Goal: Information Seeking & Learning: Check status

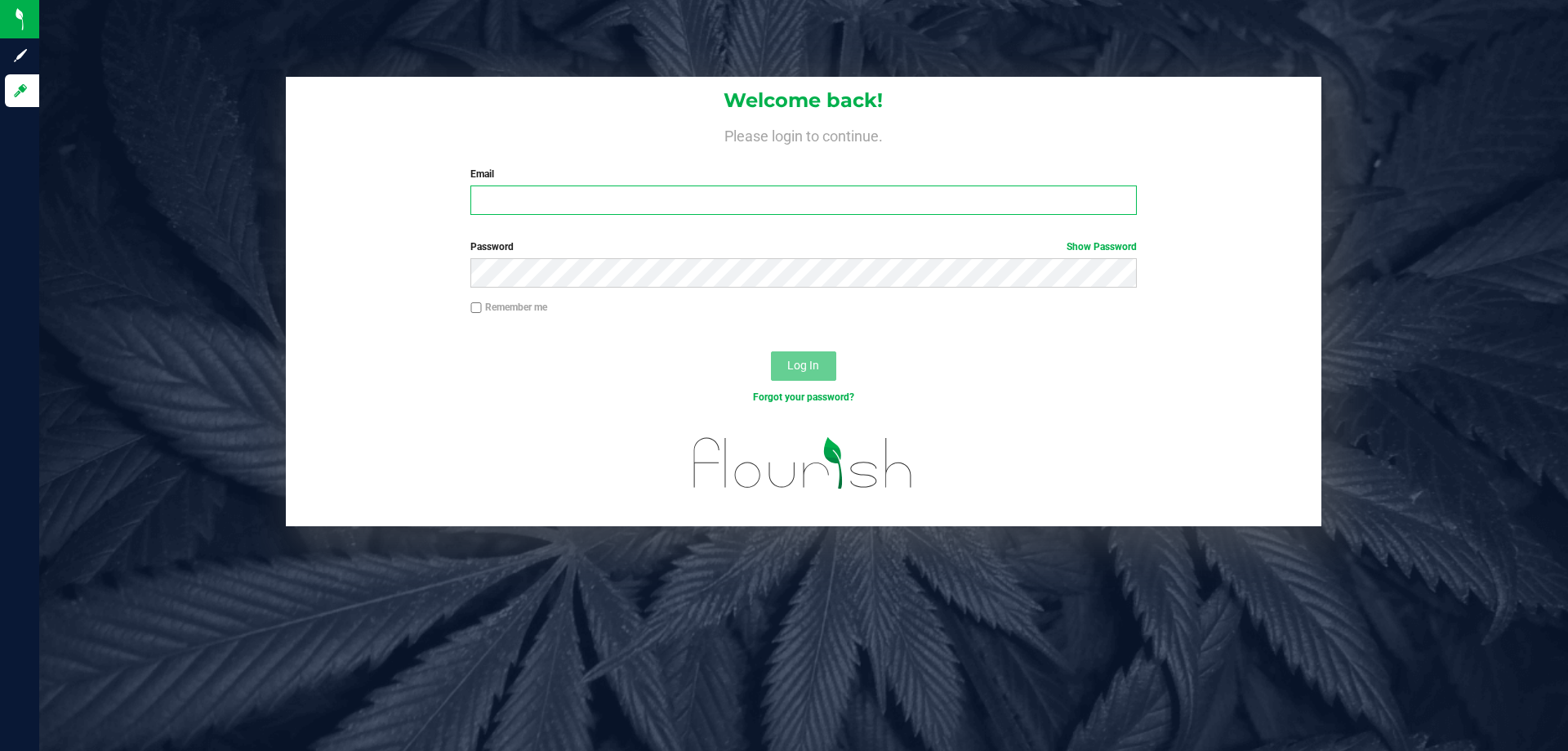
click at [580, 203] on input "Email" at bounding box center [803, 200] width 665 height 29
type input "[EMAIL_ADDRESS][DOMAIN_NAME]"
click at [771, 351] on button "Log In" at bounding box center [803, 366] width 65 height 29
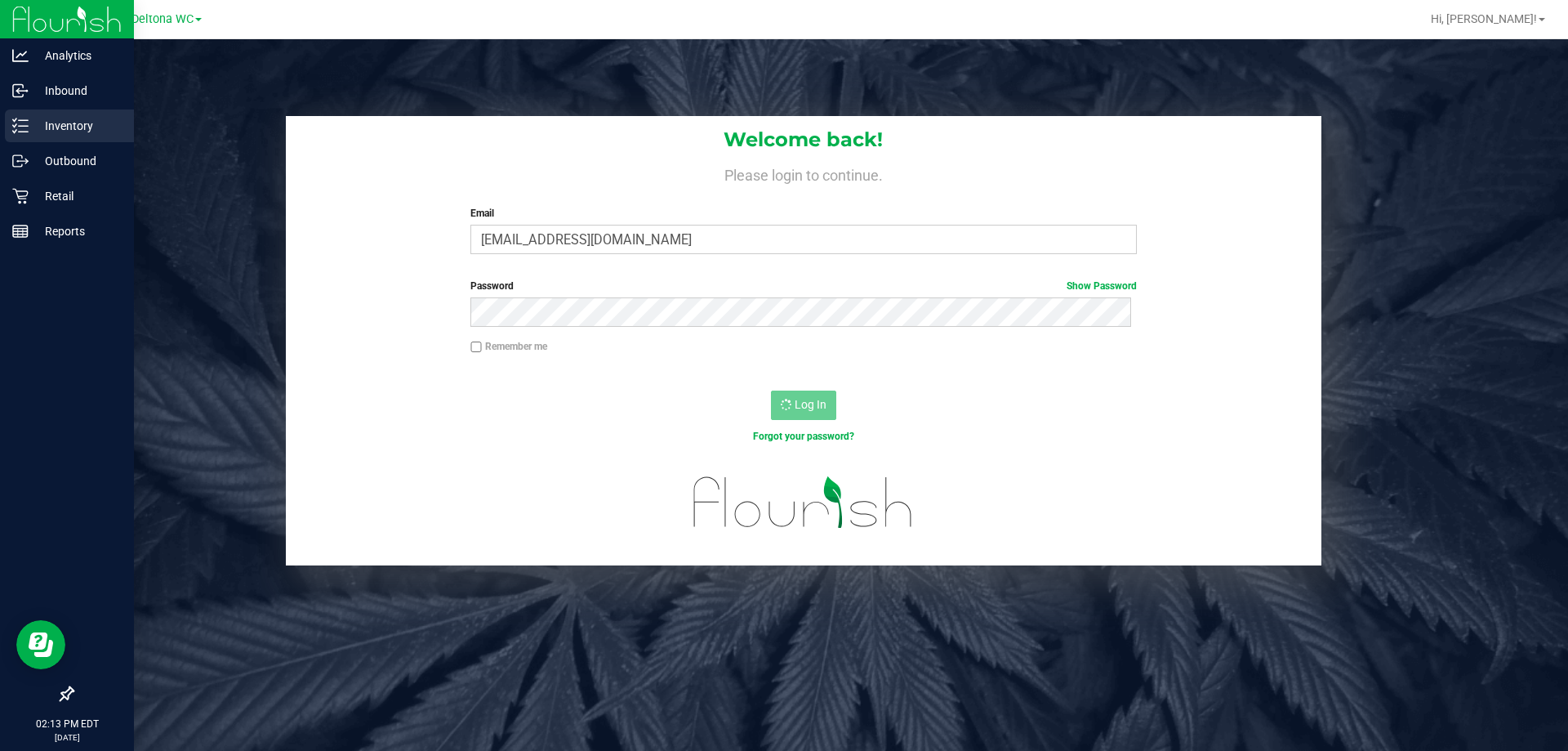
click at [34, 131] on p "Inventory" at bounding box center [78, 126] width 98 height 20
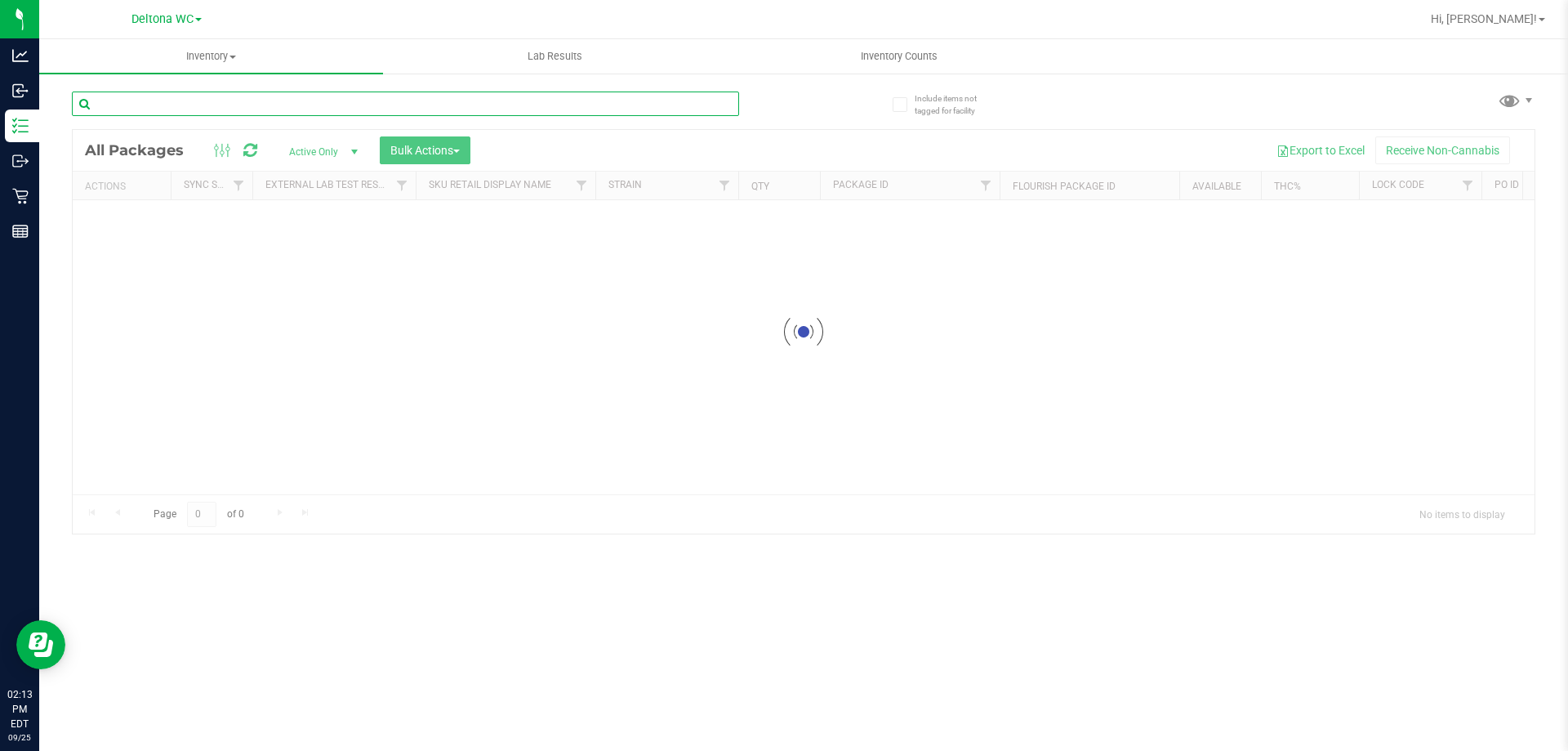
click at [295, 100] on input "text" at bounding box center [406, 103] width 667 height 24
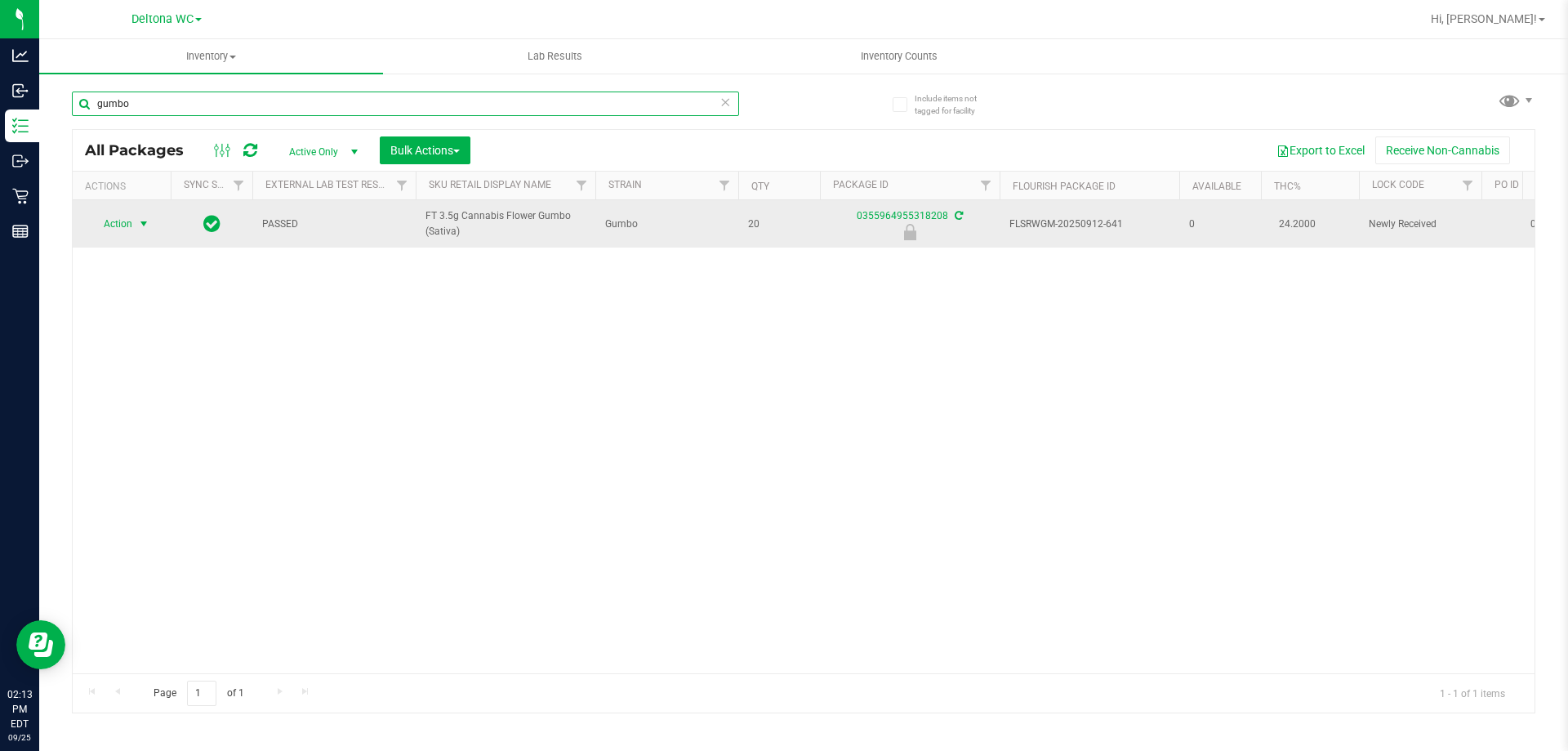
type input "gumbo"
click at [144, 227] on span "select" at bounding box center [144, 224] width 13 height 13
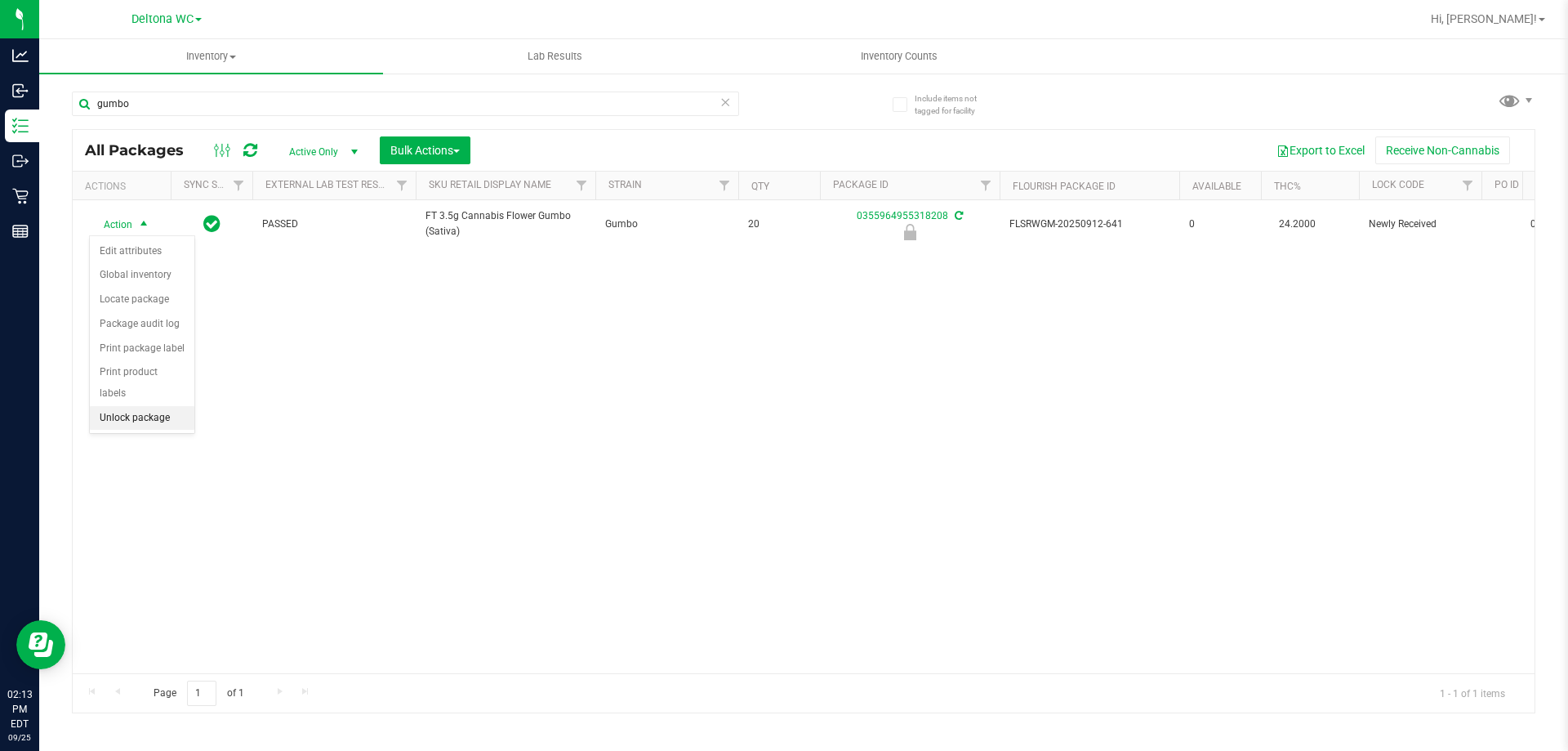
click at [143, 406] on li "Unlock package" at bounding box center [142, 417] width 104 height 24
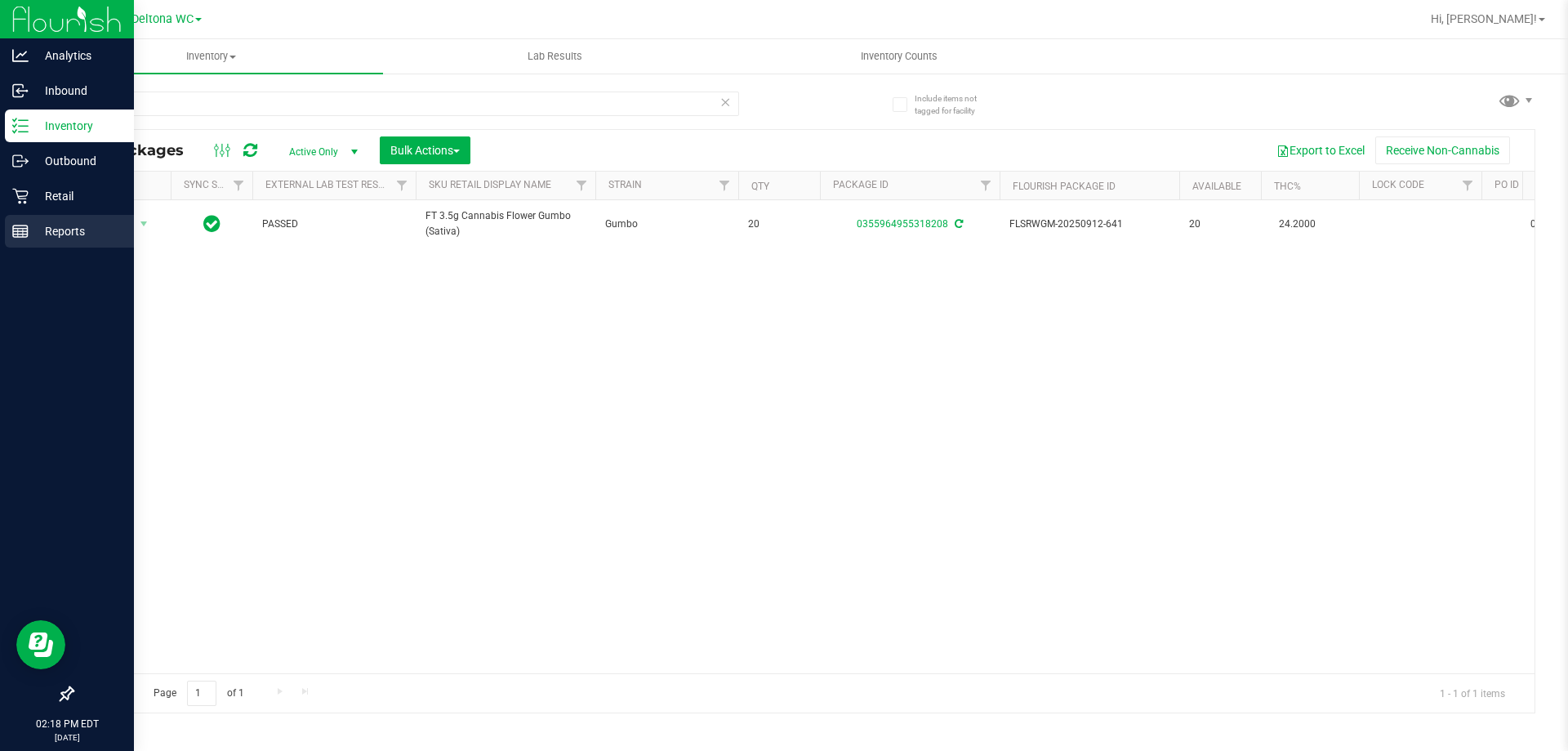
click at [15, 228] on line at bounding box center [21, 228] width 14 height 0
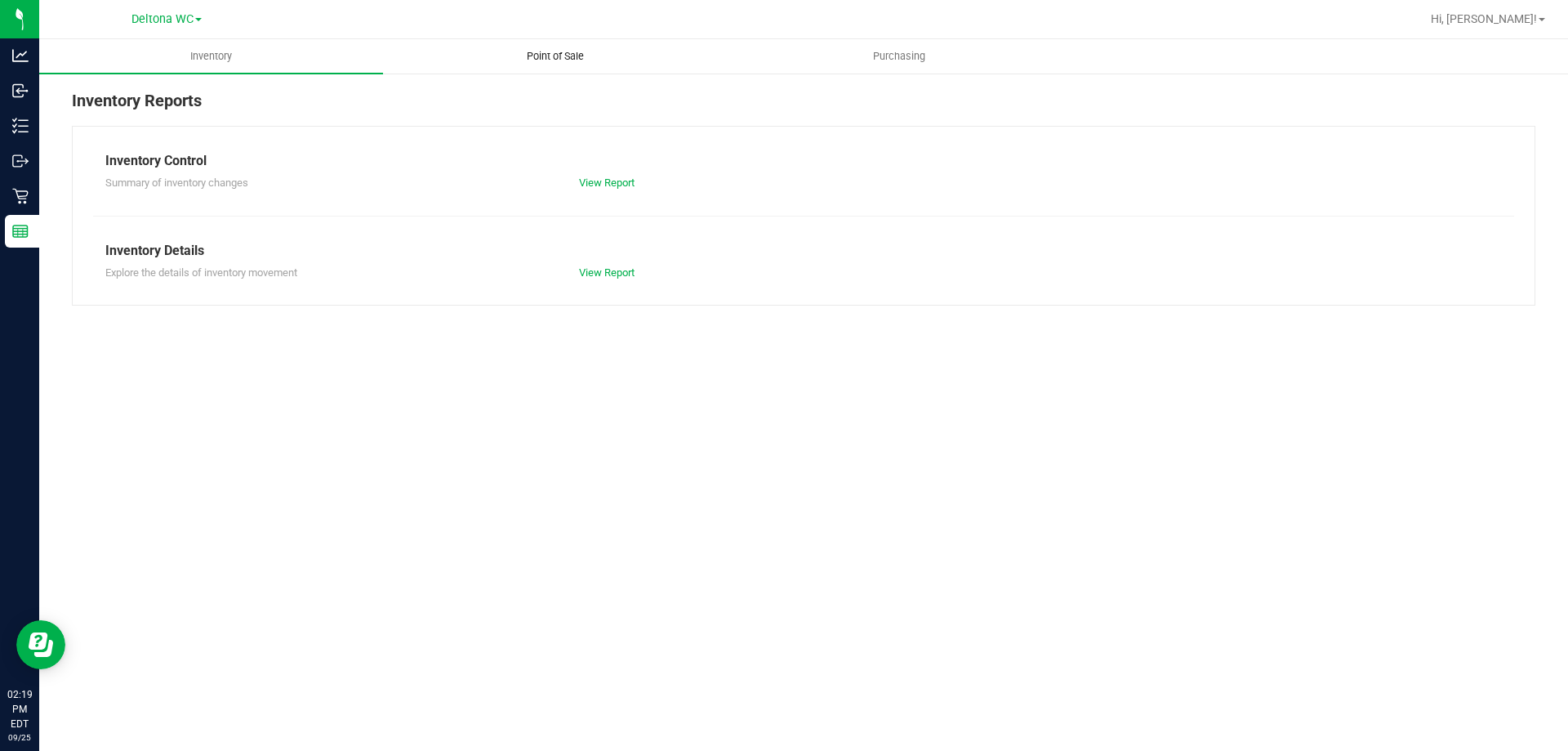
click at [560, 55] on span "Point of Sale" at bounding box center [556, 56] width 102 height 14
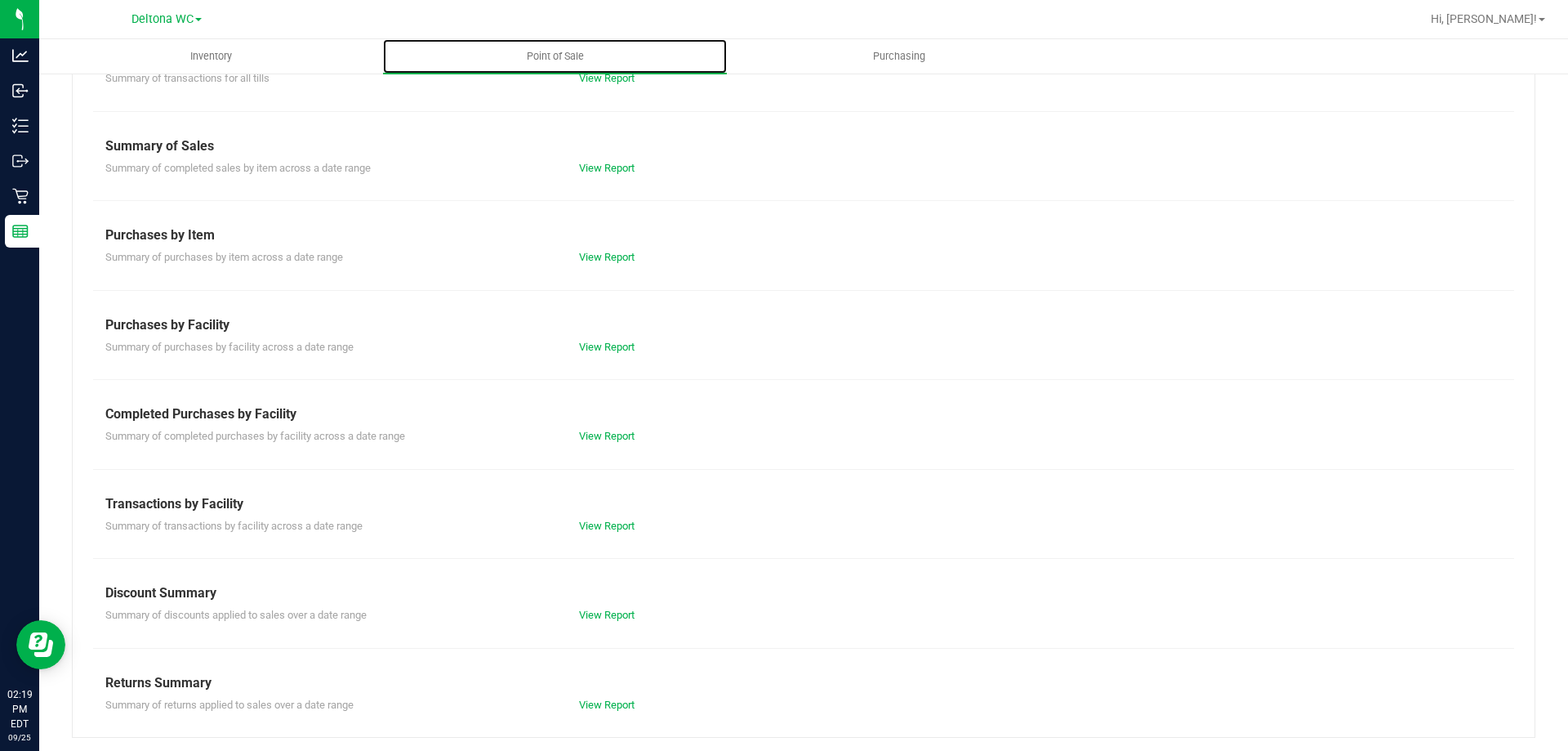
scroll to position [108, 0]
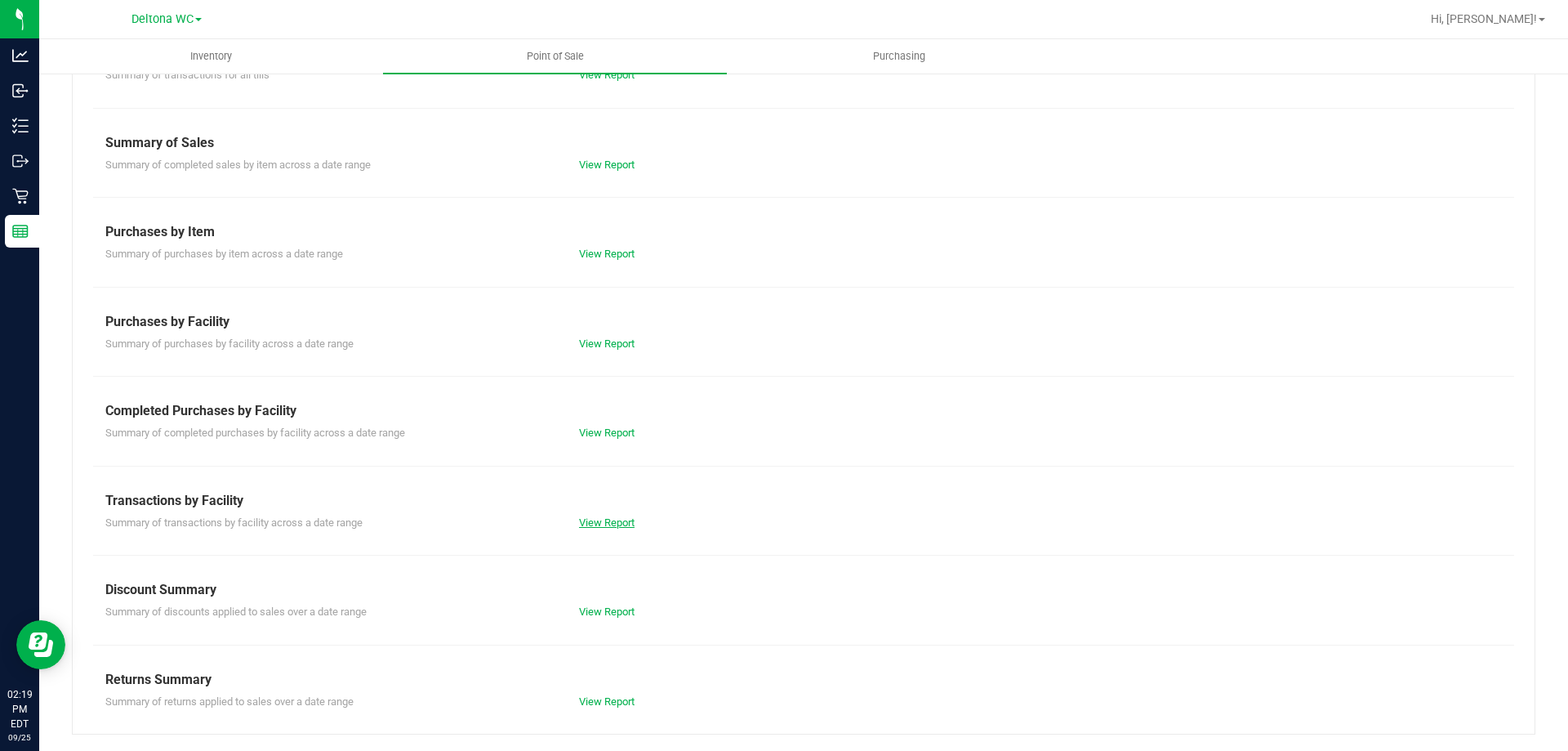
click at [594, 519] on link "View Report" at bounding box center [607, 523] width 55 height 12
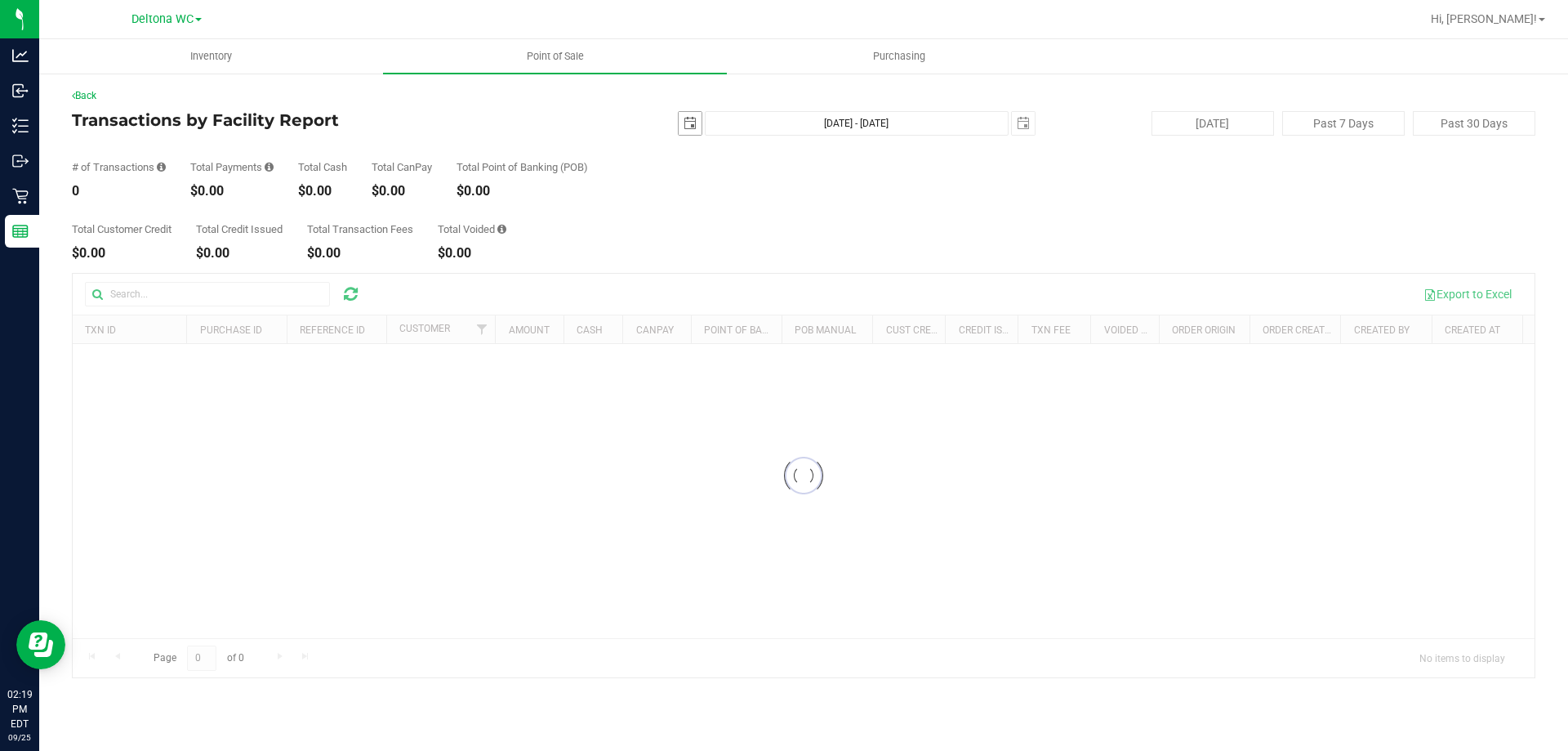
click at [699, 122] on span "select" at bounding box center [690, 123] width 23 height 23
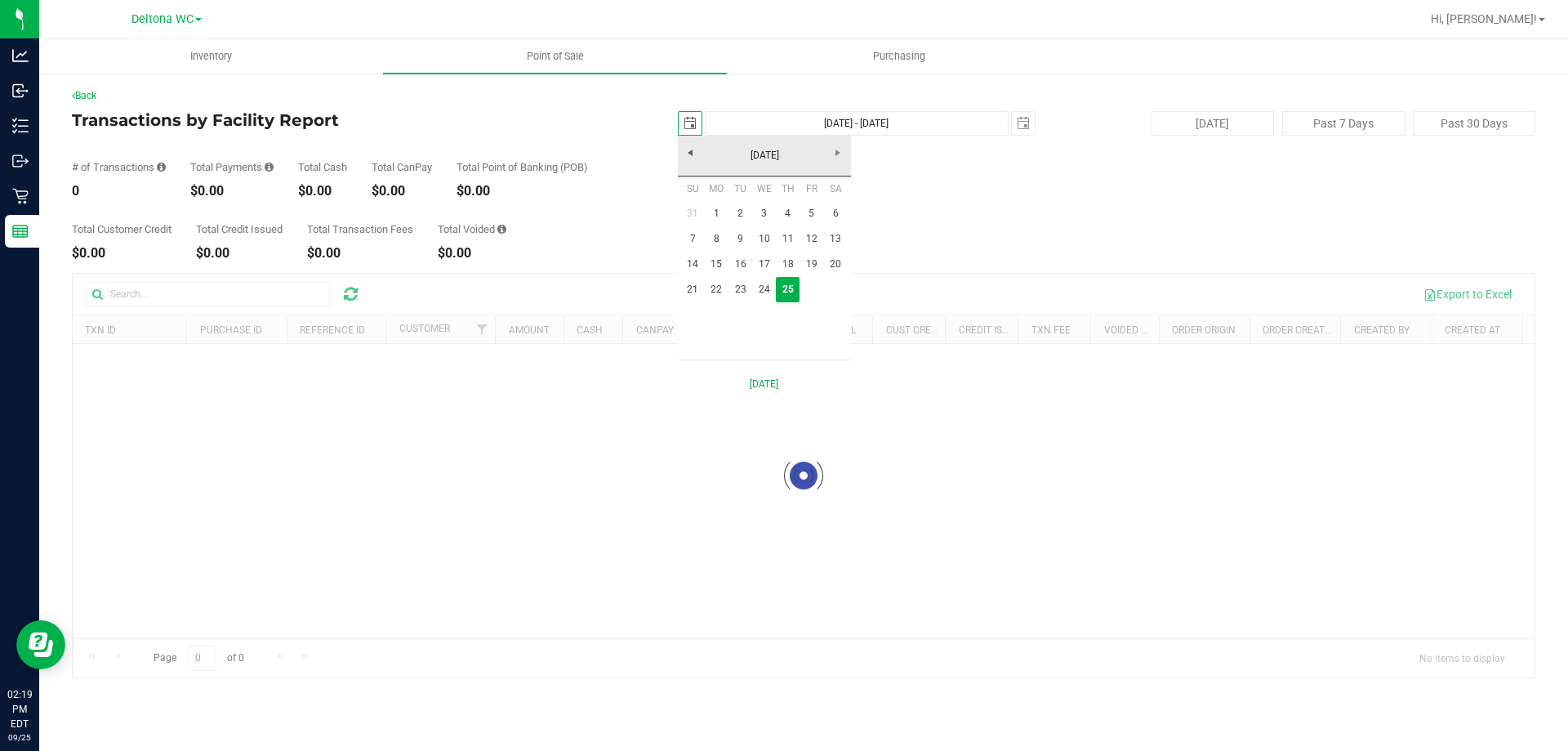
scroll to position [0, 41]
click at [759, 301] on link "24" at bounding box center [763, 289] width 24 height 25
type input "2025-09-24"
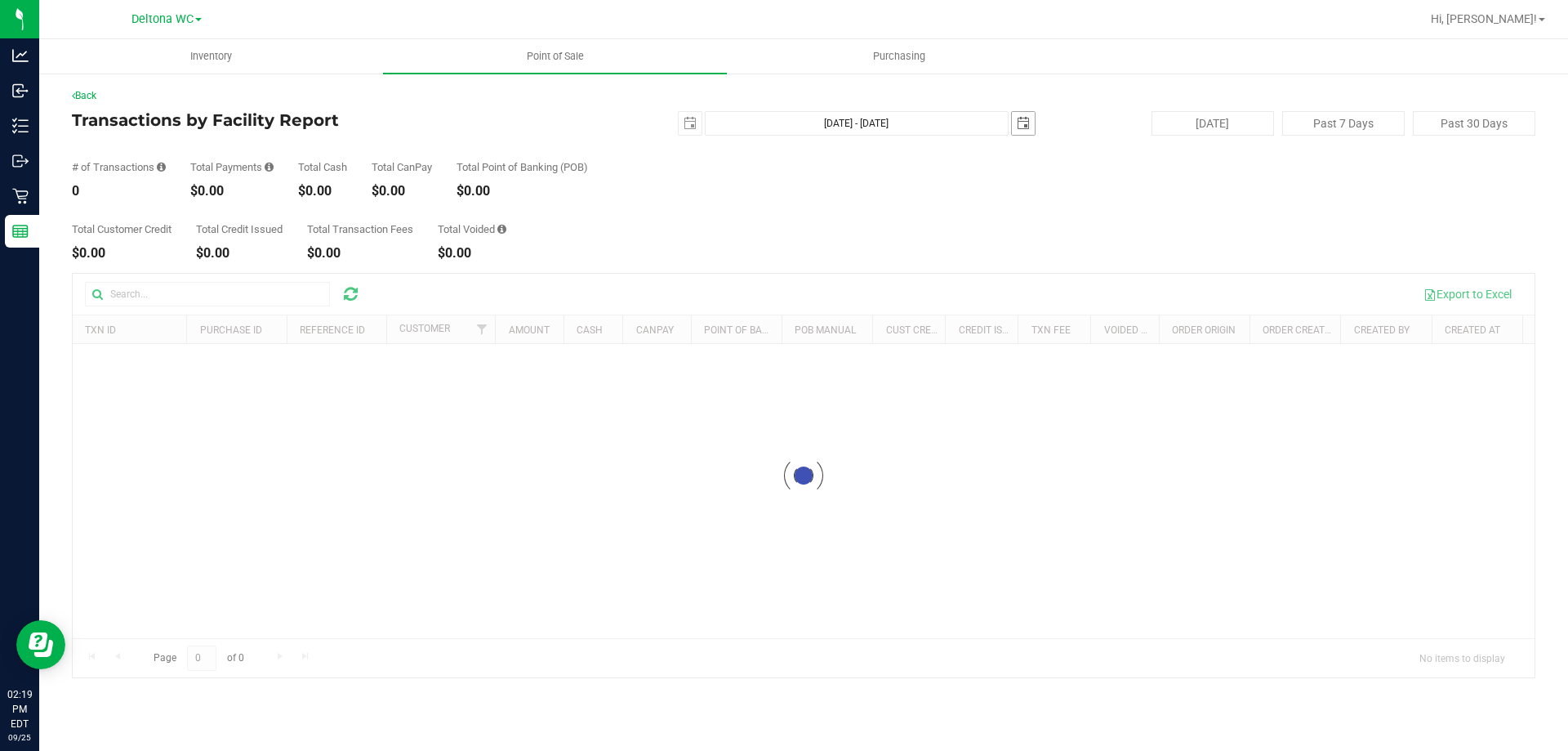
click at [1022, 124] on span "select" at bounding box center [1023, 123] width 13 height 13
click at [1105, 285] on link "24" at bounding box center [1097, 285] width 24 height 25
type input "Sep 24, 2025 - Sep 24, 2025"
type input "2025-09-24"
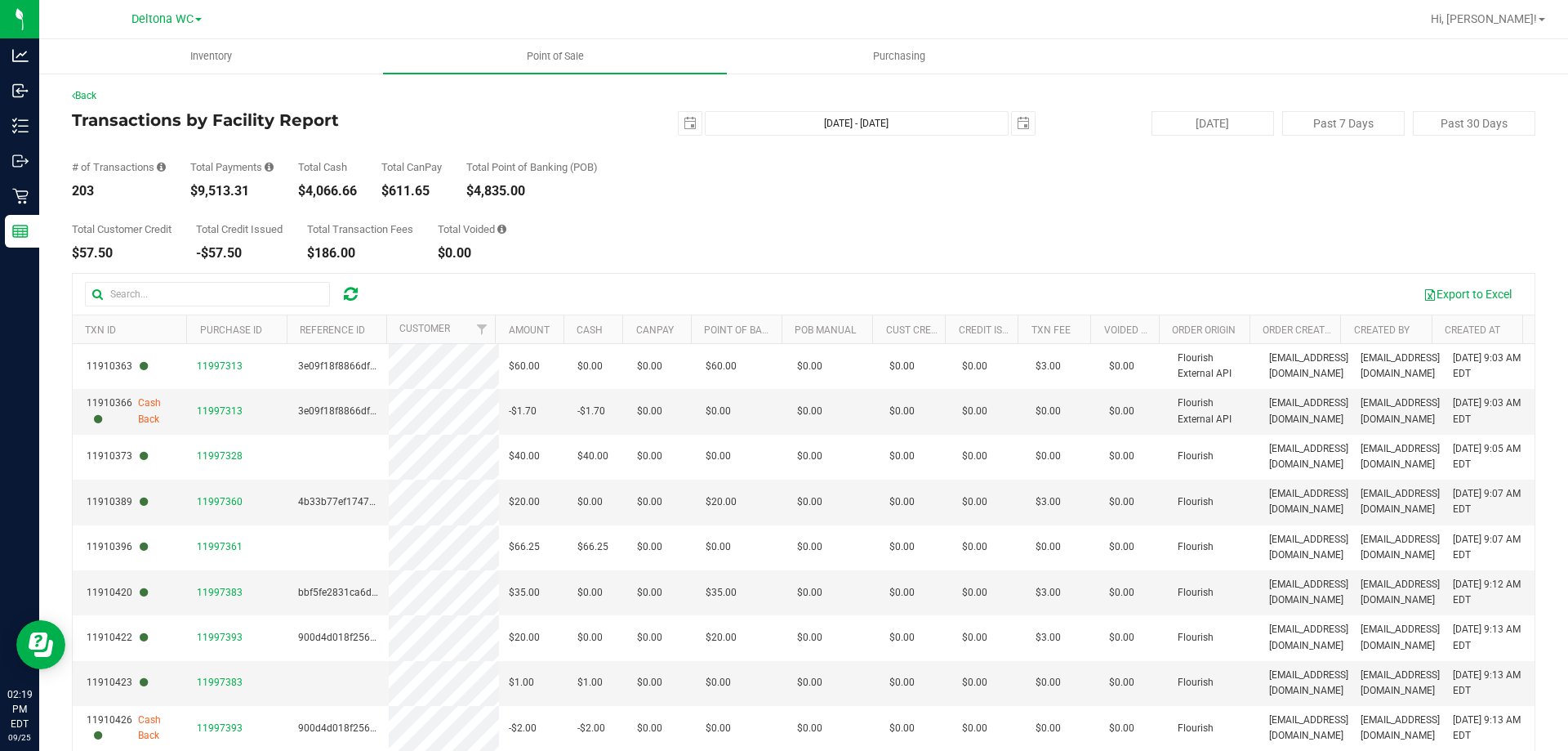
click at [230, 189] on div "$9,513.31" at bounding box center [231, 191] width 83 height 13
click at [230, 190] on div "$9,513.31" at bounding box center [231, 191] width 83 height 13
copy div "9,513.31"
click at [100, 102] on div "Back" at bounding box center [804, 95] width 1464 height 14
click at [95, 98] on link "Back" at bounding box center [84, 95] width 24 height 12
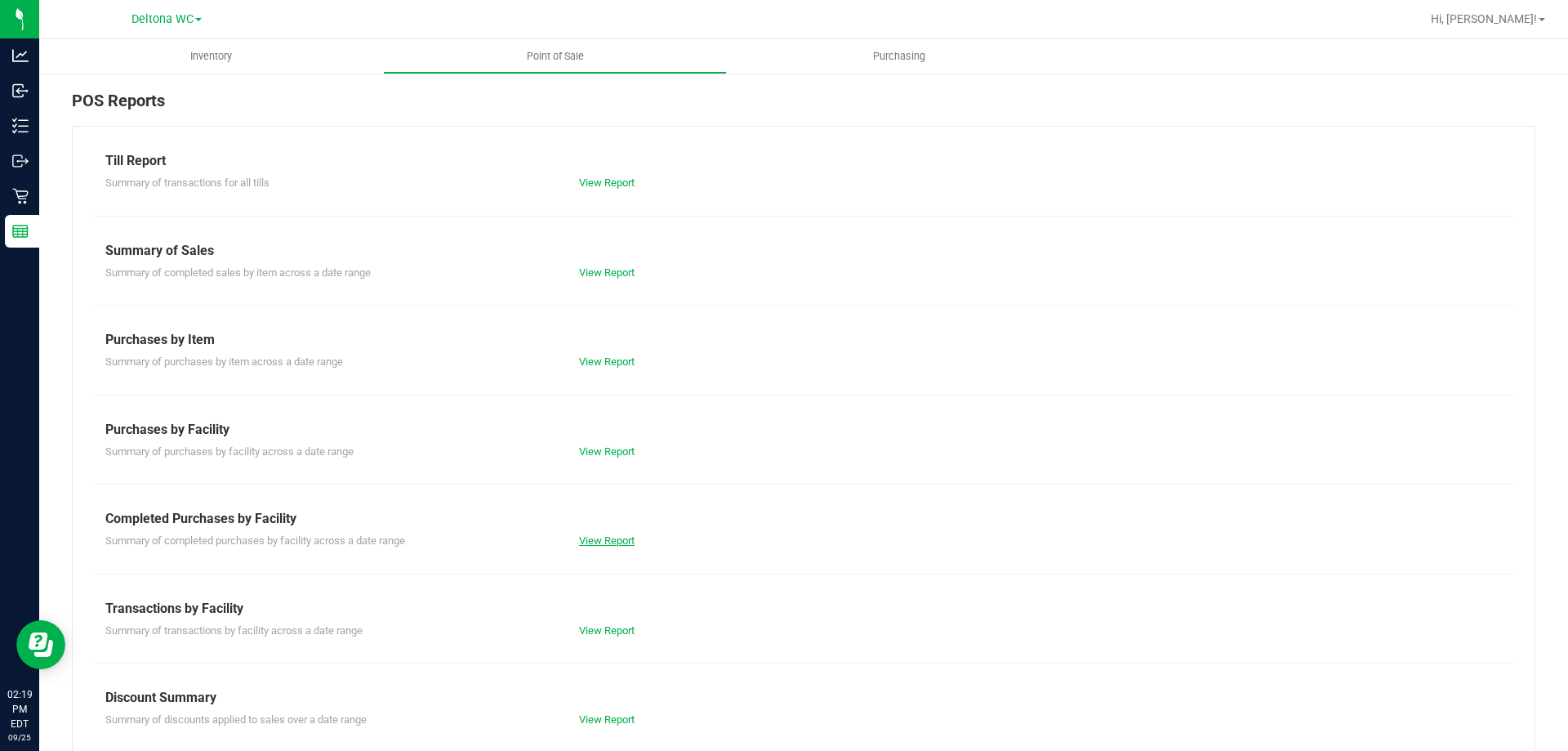
click at [598, 538] on link "View Report" at bounding box center [607, 541] width 55 height 12
